Goal: Information Seeking & Learning: Learn about a topic

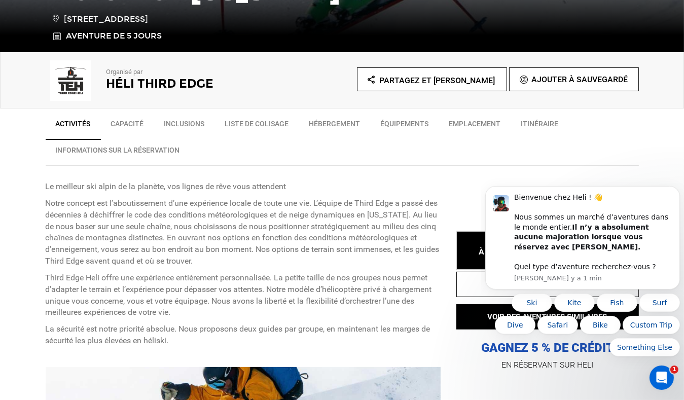
scroll to position [293, 0]
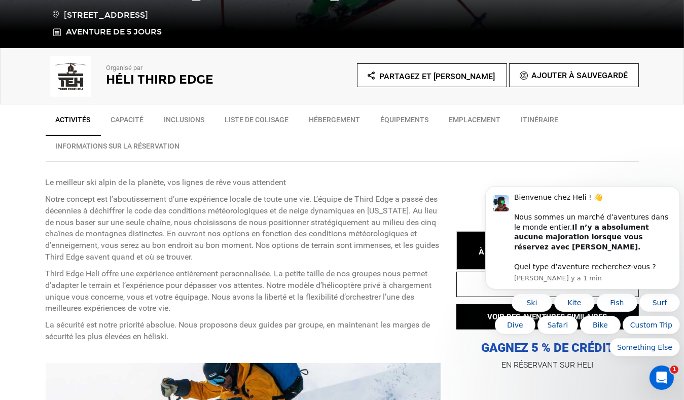
click at [242, 119] on link "Liste de colisage" at bounding box center [257, 122] width 84 height 25
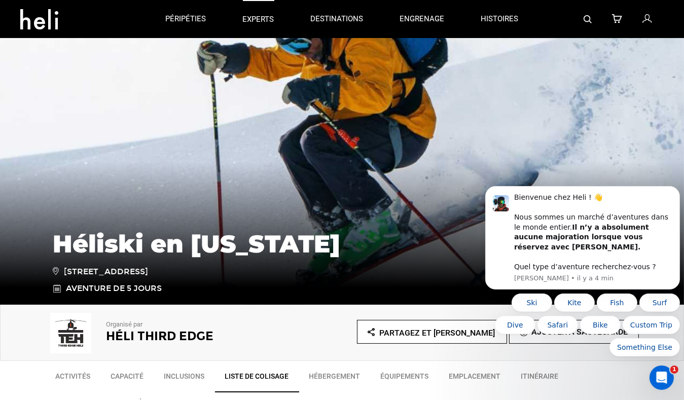
scroll to position [36, 0]
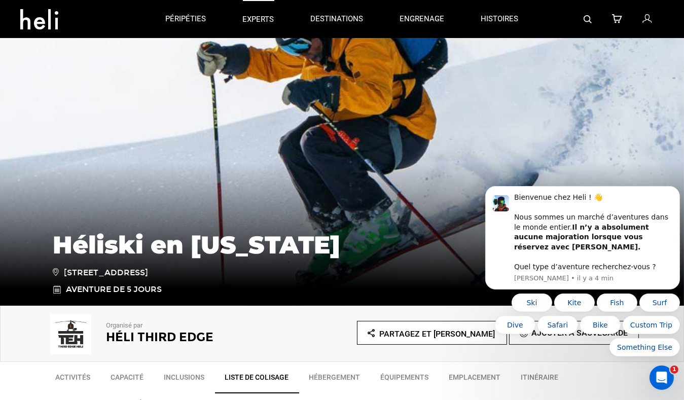
click at [261, 17] on font "Experts" at bounding box center [258, 19] width 31 height 9
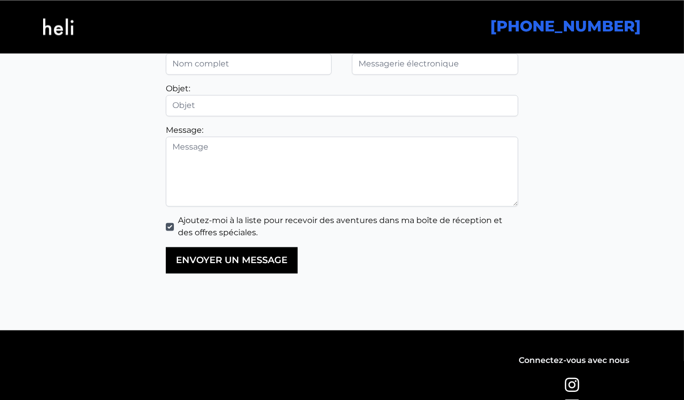
scroll to position [2576, 0]
